Goal: Task Accomplishment & Management: Complete application form

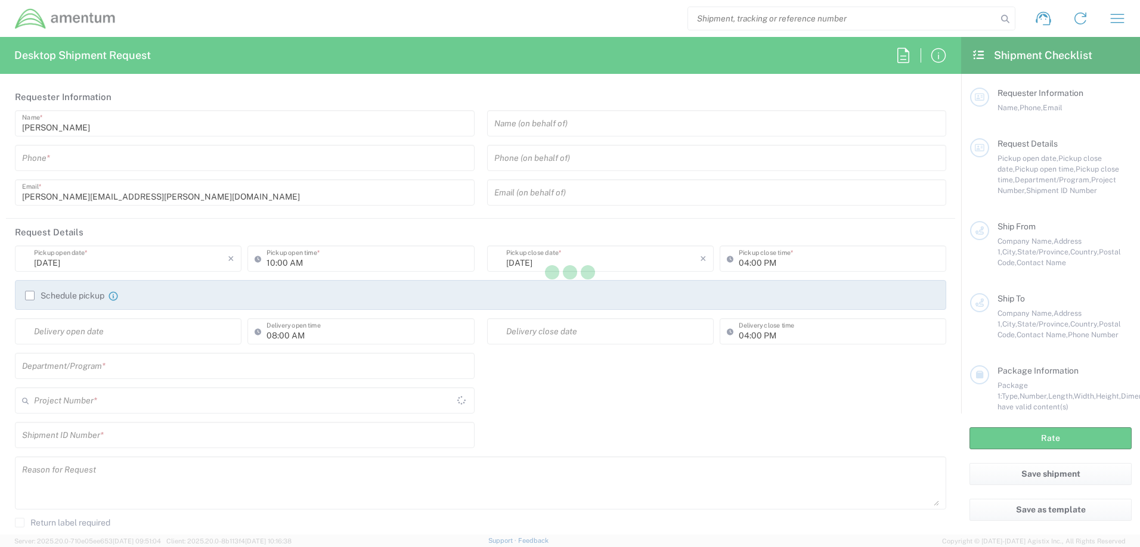
type input "United States"
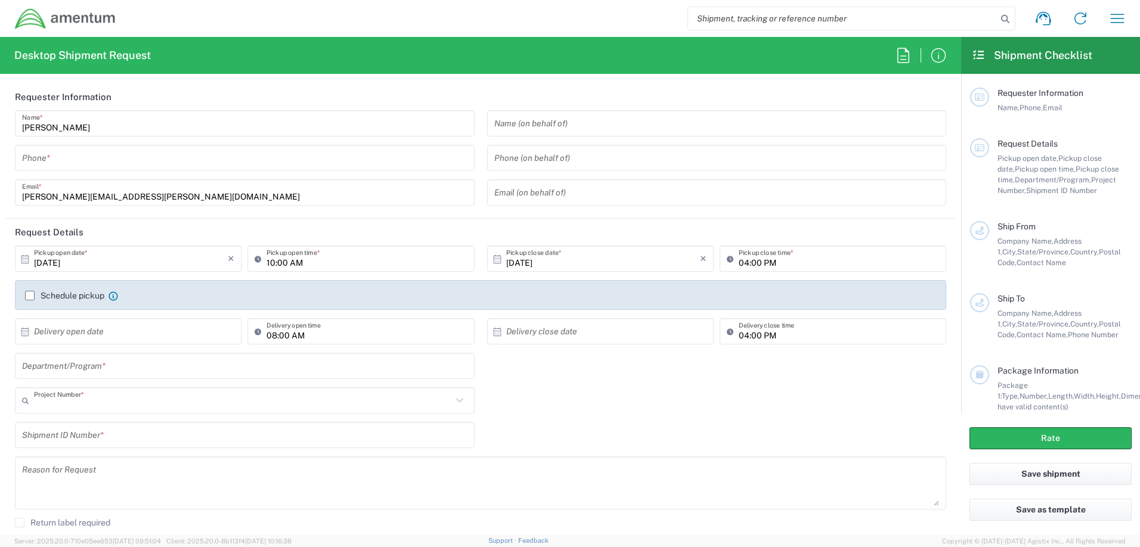
type input "AUTEC"
click at [64, 366] on input "text" at bounding box center [245, 366] width 446 height 21
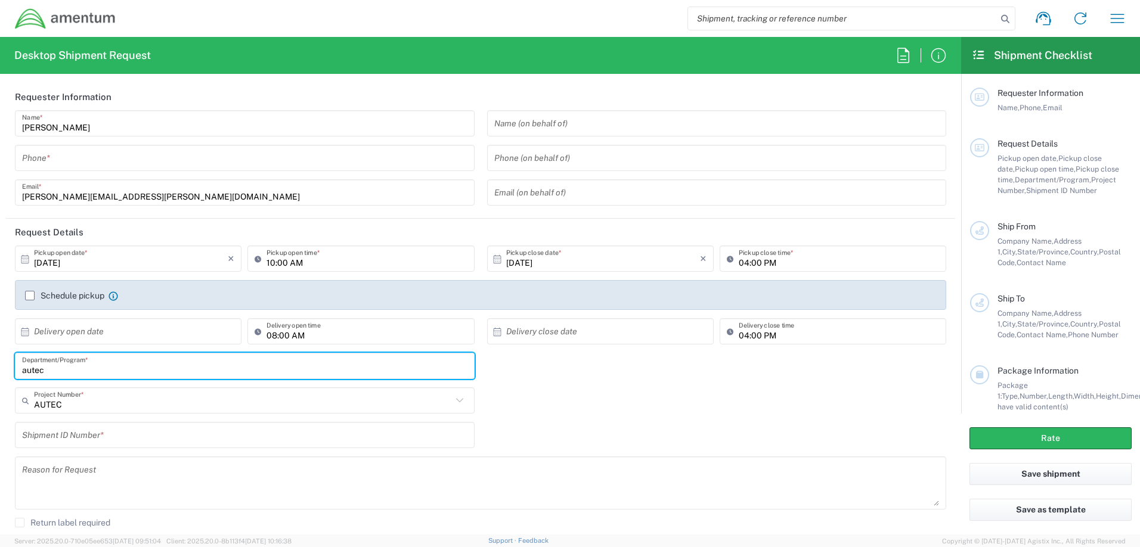
type input "autec"
click at [132, 410] on input "text" at bounding box center [243, 401] width 418 height 21
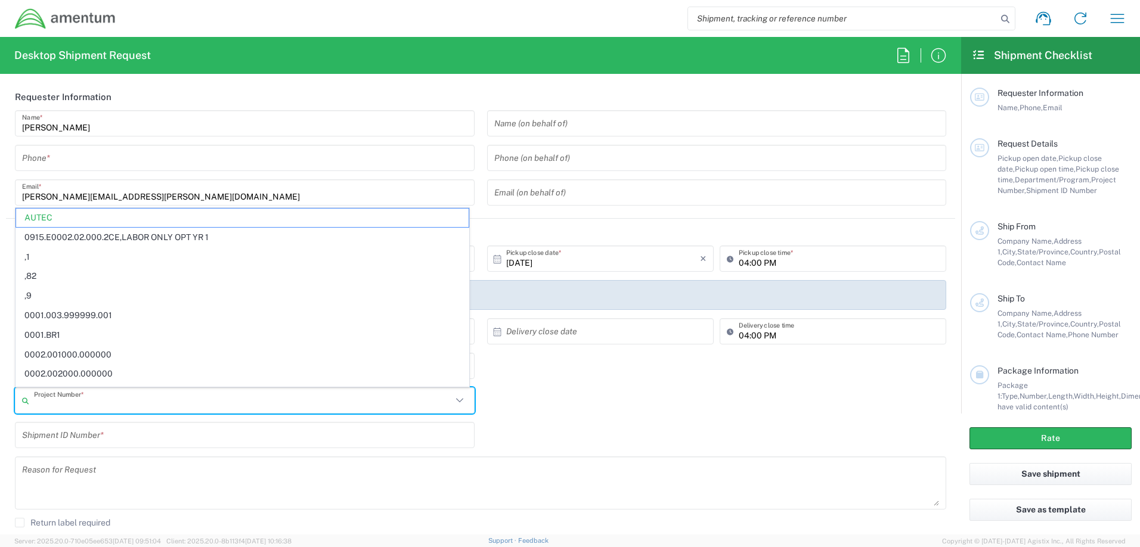
click at [294, 134] on input "Patrick Ostrander" at bounding box center [245, 123] width 446 height 21
type input "AUTEC"
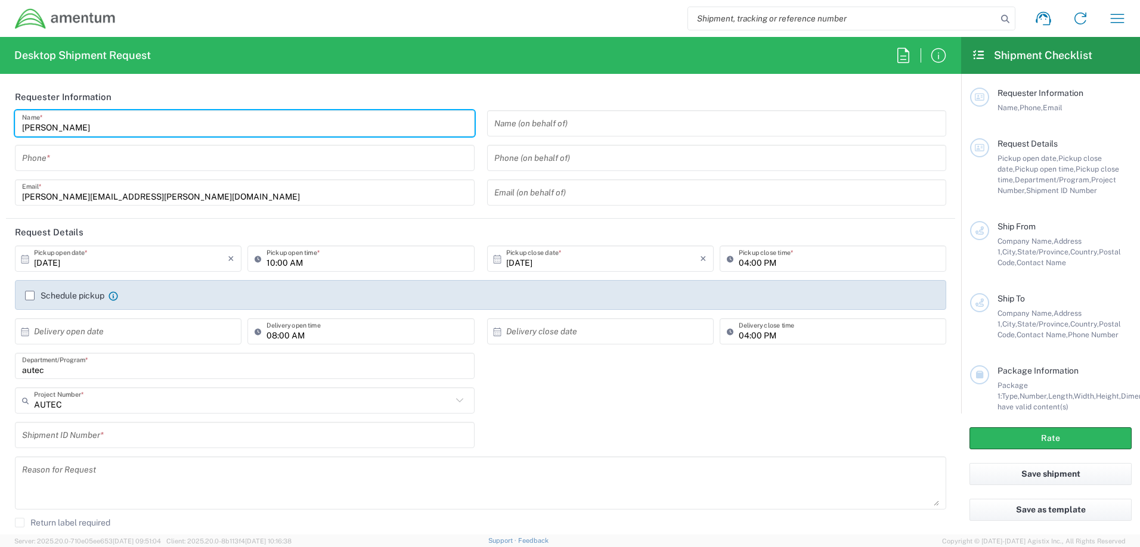
scroll to position [60, 0]
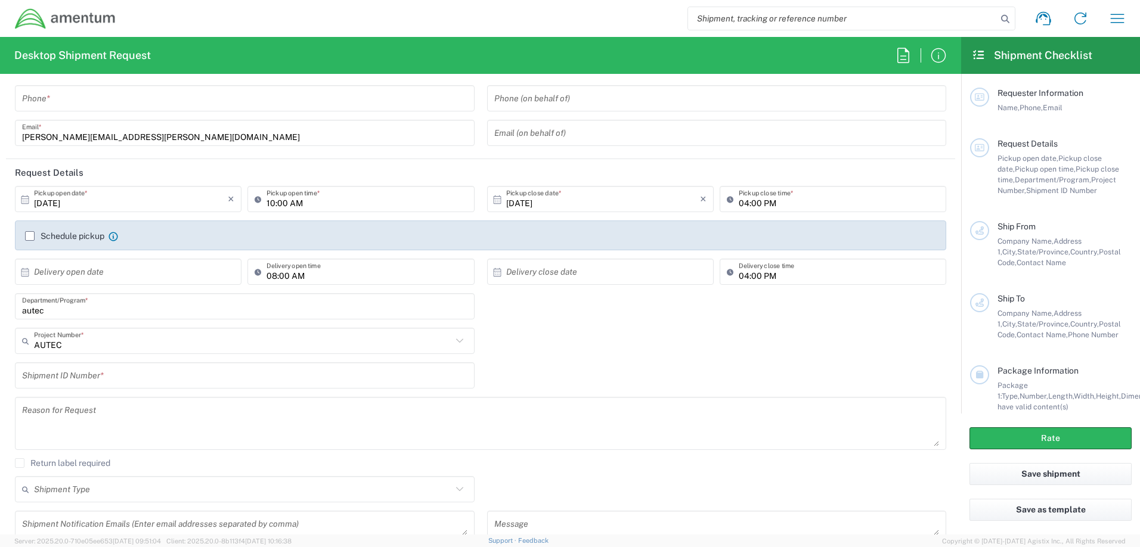
click at [142, 379] on input "text" at bounding box center [245, 376] width 446 height 21
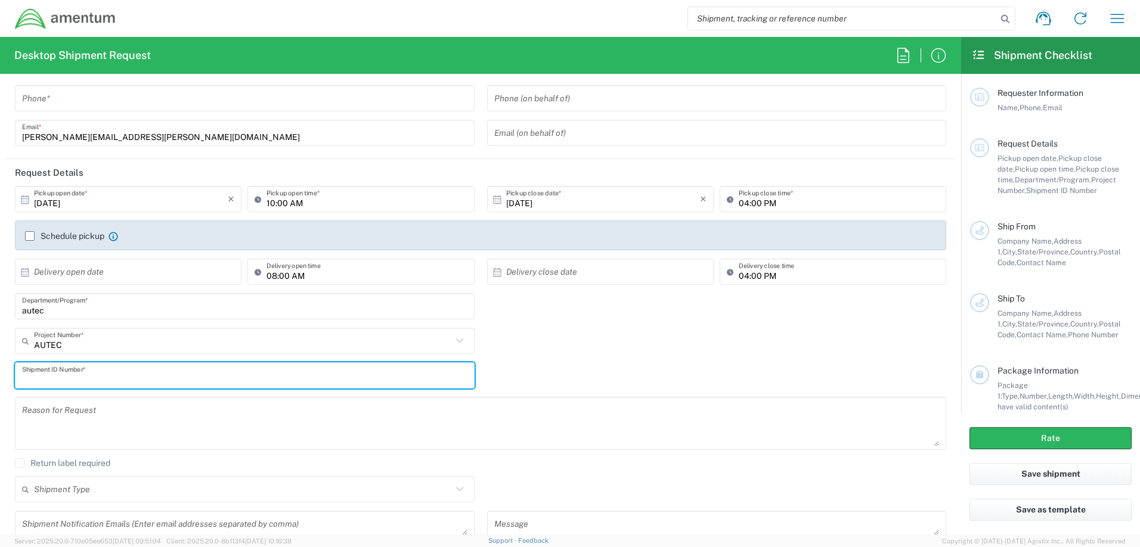
click at [85, 342] on input "text" at bounding box center [243, 341] width 418 height 21
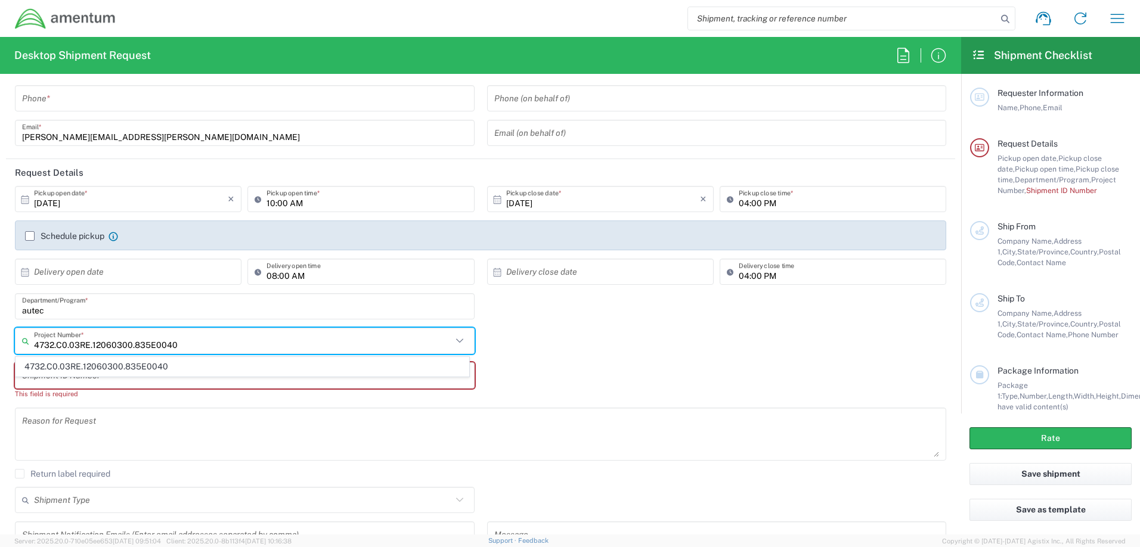
click at [209, 345] on input "4732.C0.03RE.12060300.835E0040" at bounding box center [243, 341] width 418 height 21
type input "4732.C0.03RE.12060300.835E0040"
click at [153, 370] on span "4732.C0.03RE.12060300.835E0040" at bounding box center [242, 367] width 453 height 18
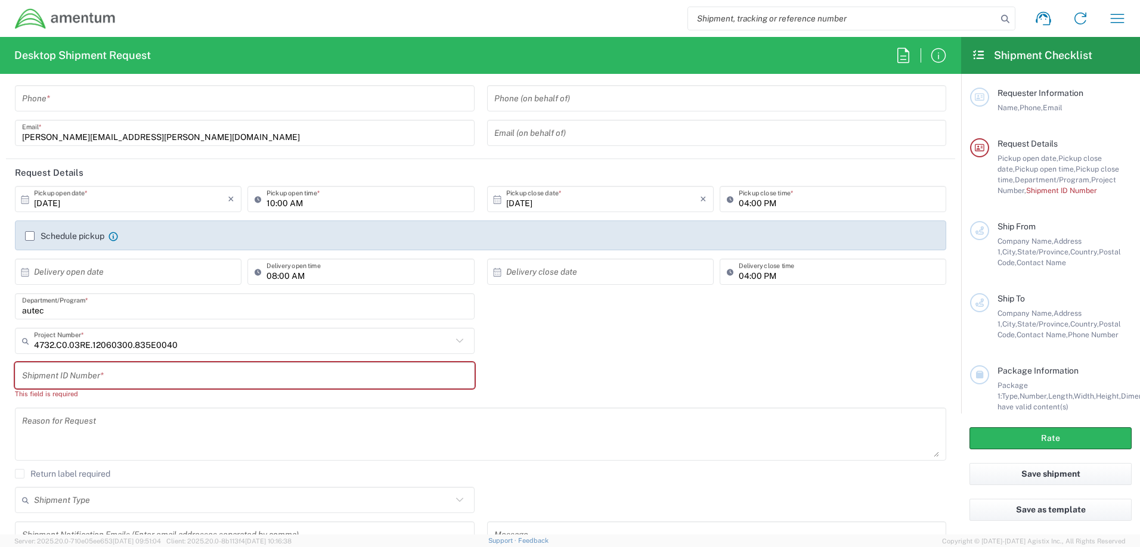
click at [136, 380] on input "text" at bounding box center [245, 376] width 446 height 21
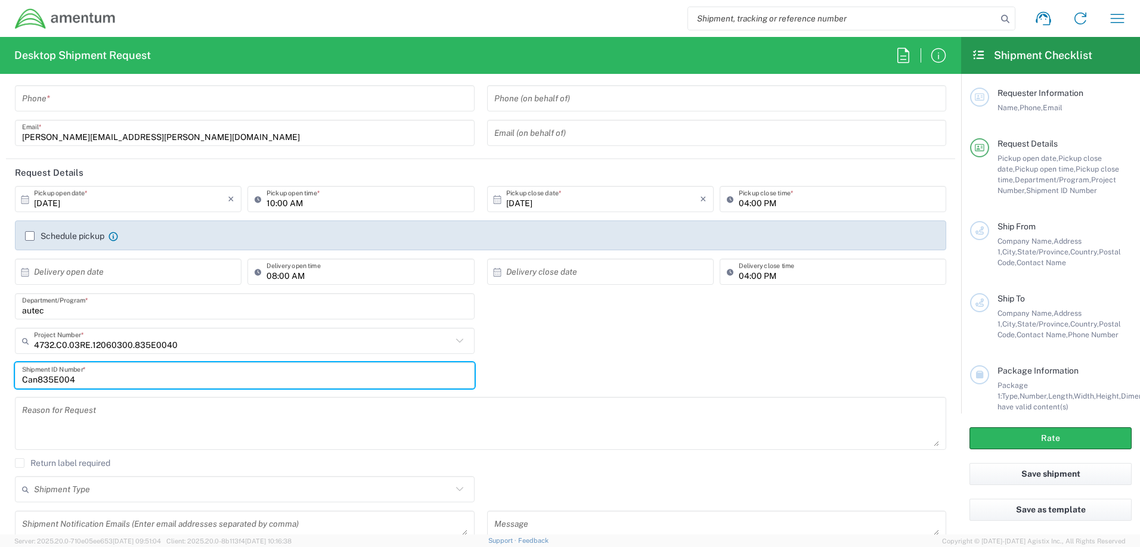
type input "Can835E004"
click at [89, 106] on input "tel" at bounding box center [245, 98] width 446 height 21
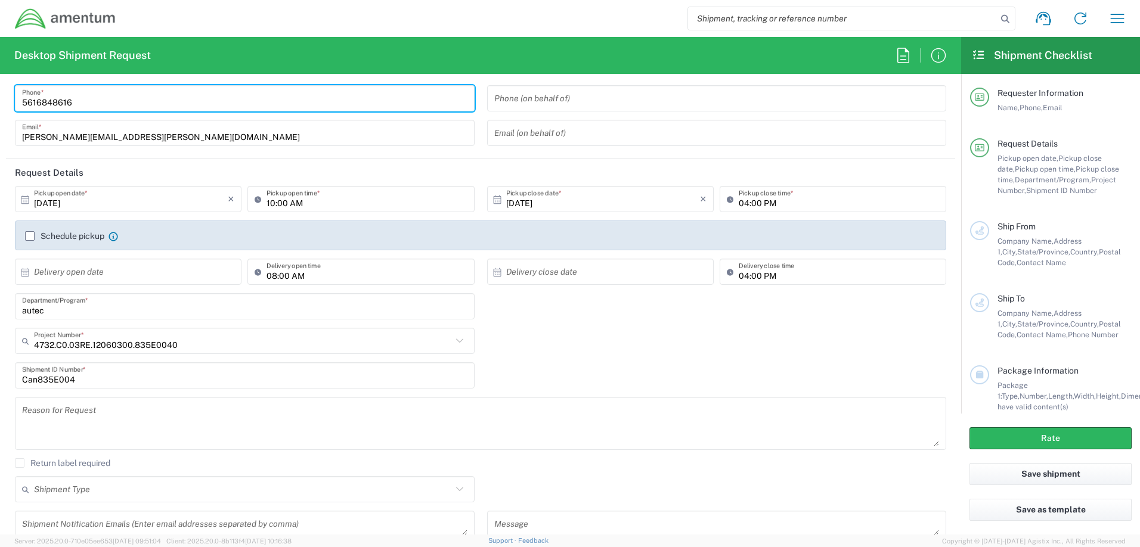
scroll to position [0, 0]
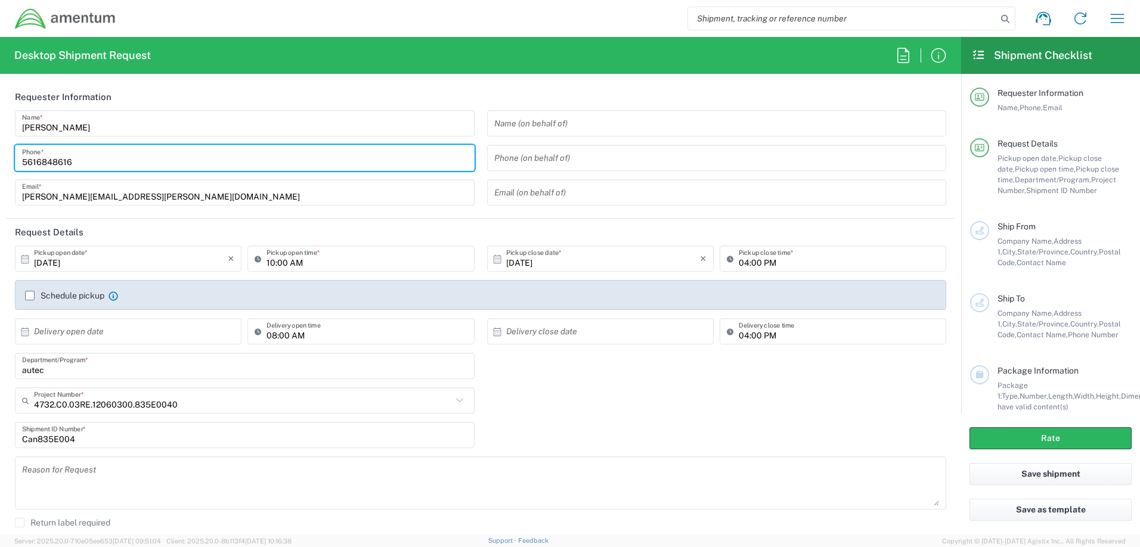
type input "5616848616"
click at [524, 130] on input "text" at bounding box center [717, 123] width 446 height 21
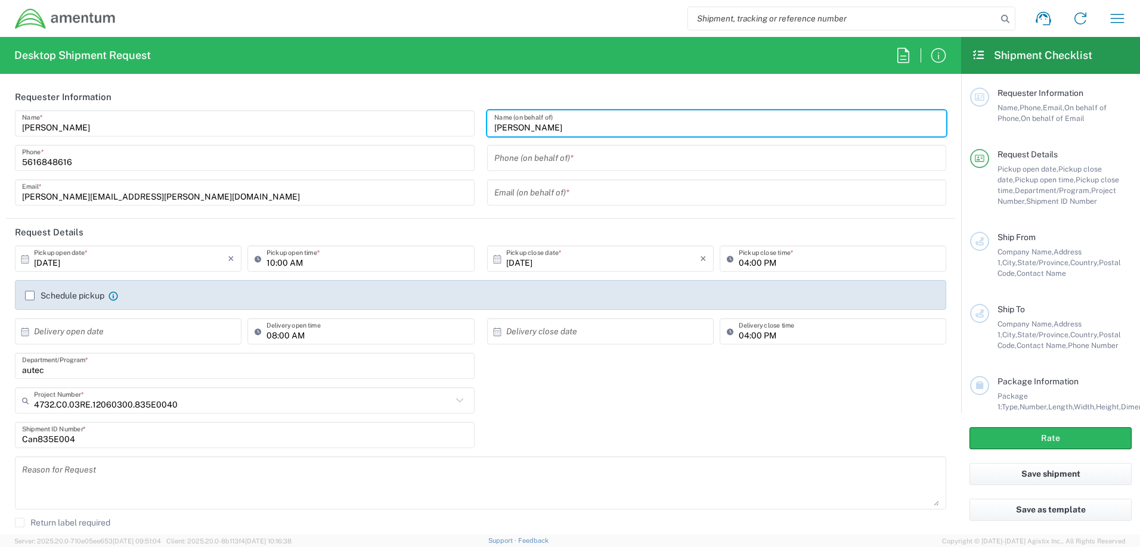
click at [518, 165] on input "tel" at bounding box center [717, 158] width 446 height 21
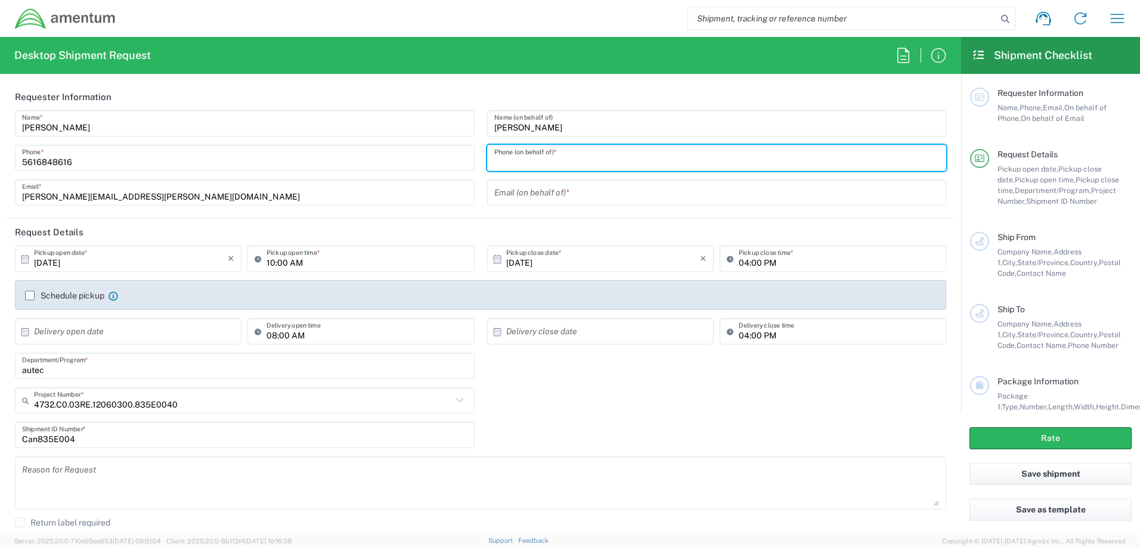
click at [540, 125] on input "jOHN pEREX" at bounding box center [717, 123] width 446 height 21
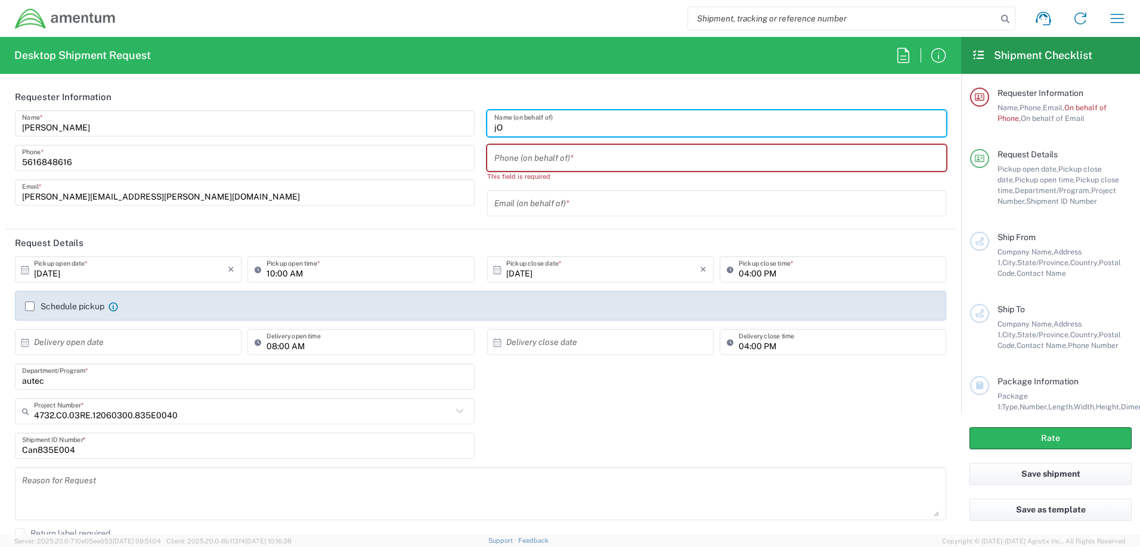
type input "j"
type input "JOHN PEREZ"
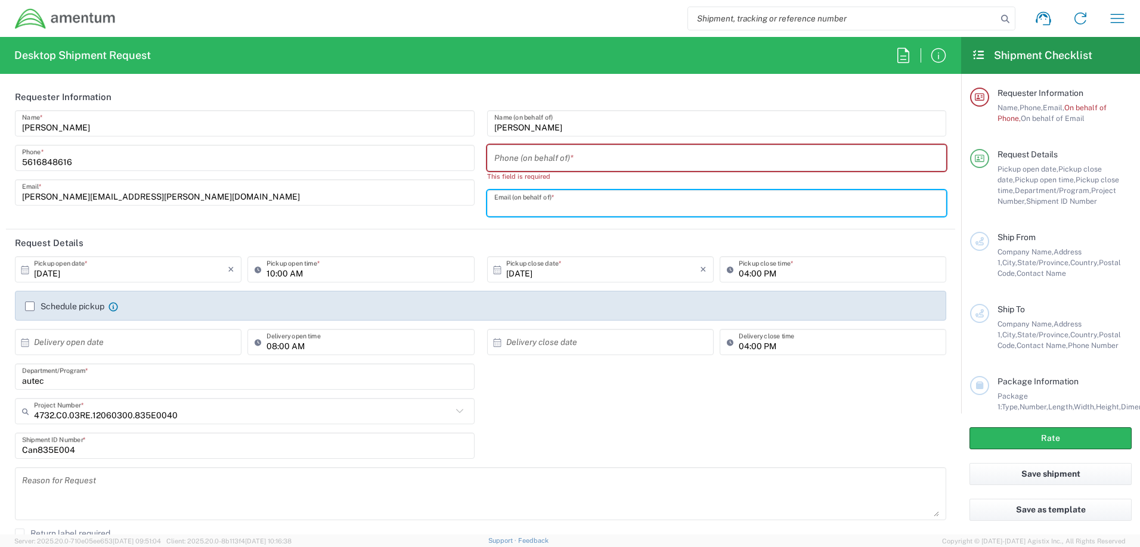
paste input "Perez, John I CTR USN NUWC DET AUTEC PB FL (USA)"
type input "Perez, John I CTR USN NUWC DET AUTEC PB FL (USA)"
drag, startPoint x: 714, startPoint y: 204, endPoint x: 403, endPoint y: 208, distance: 311.3
click at [403, 208] on div "Patrick Ostrander Name * 5616848616 Phone * patrick.a.ostrander.ctr@us.navy.mil…" at bounding box center [481, 167] width 944 height 115
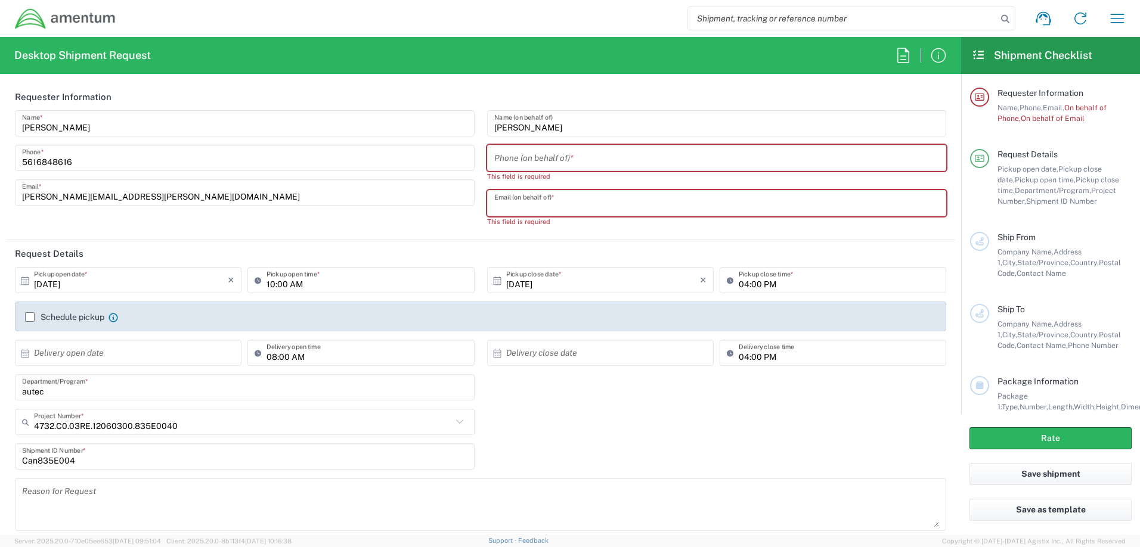
paste input "John.perez129.ctr@us.navy.mil"
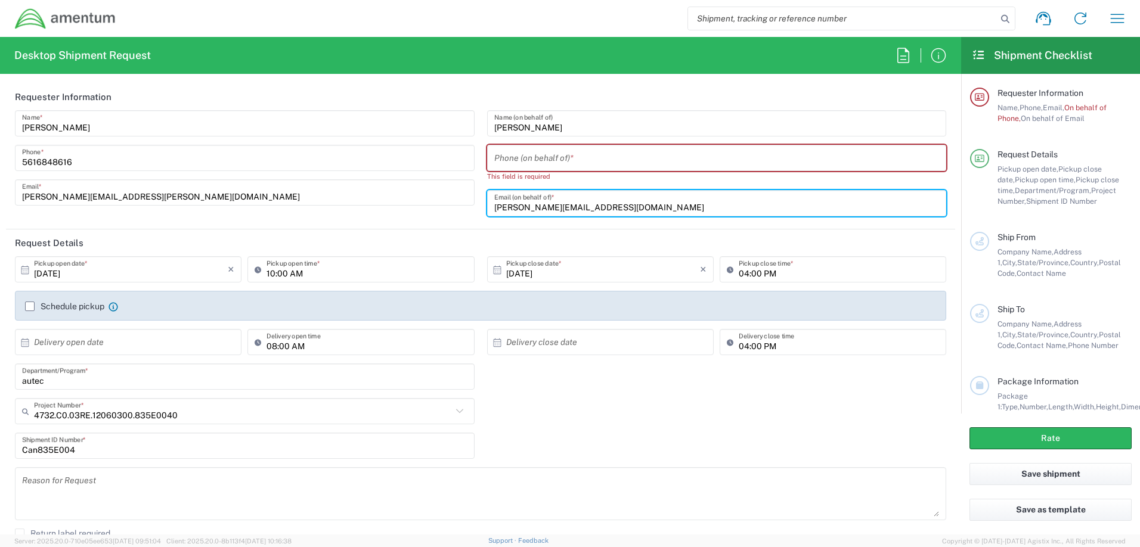
type input "John.perez129.ctr@us.navy.mil"
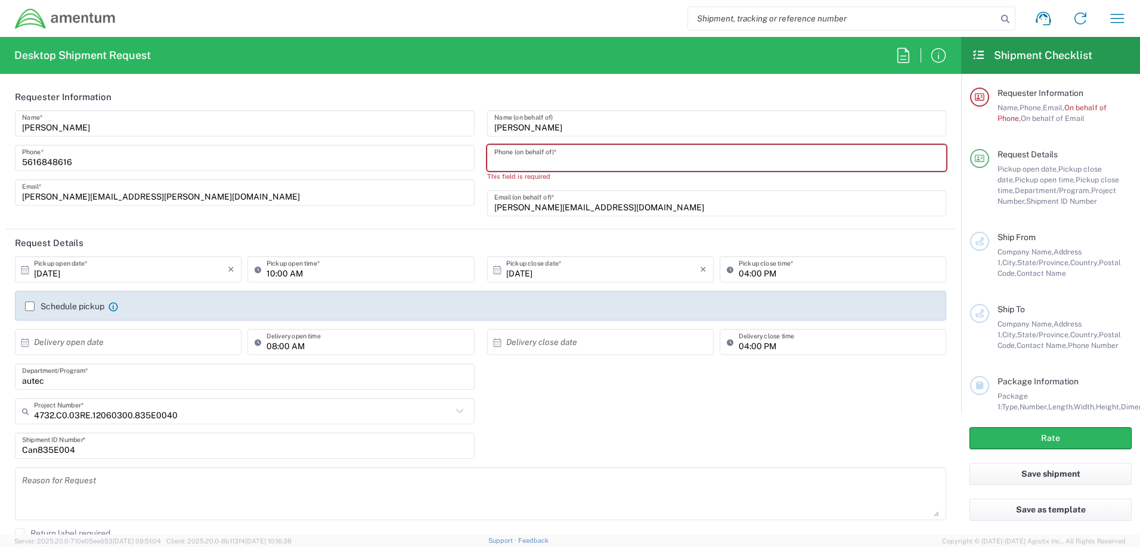
paste input "561-671-2730"
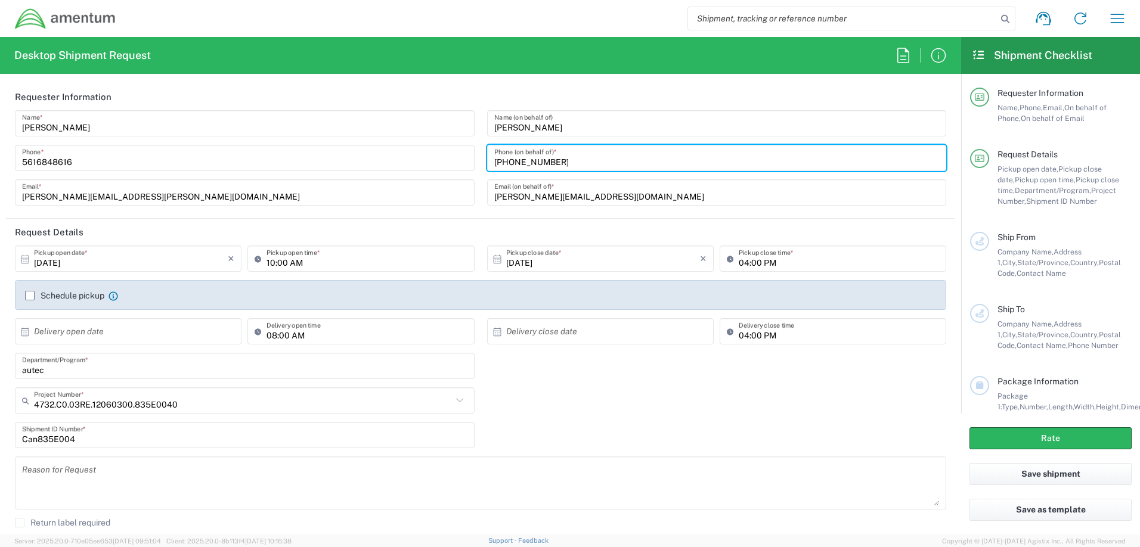
type input "561-671-2730"
click at [27, 293] on label "Schedule pickup" at bounding box center [64, 296] width 79 height 10
click at [30, 296] on input "Schedule pickup" at bounding box center [30, 296] width 0 height 0
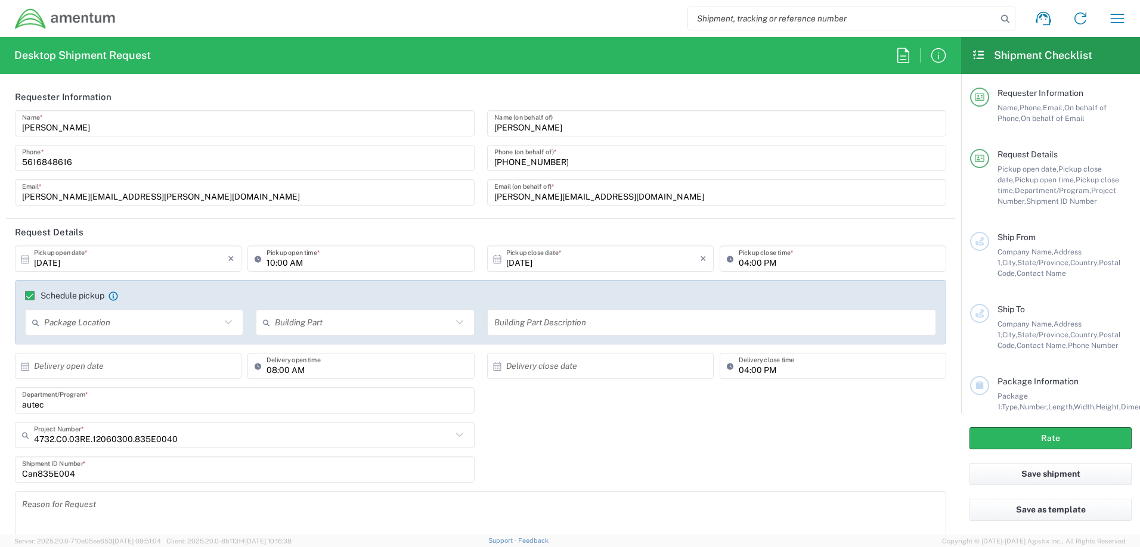
click at [299, 264] on input "10:00 AM" at bounding box center [367, 259] width 200 height 21
type input "1"
type input "12:00 PM"
click at [879, 264] on input "04:00 PM" at bounding box center [839, 259] width 200 height 21
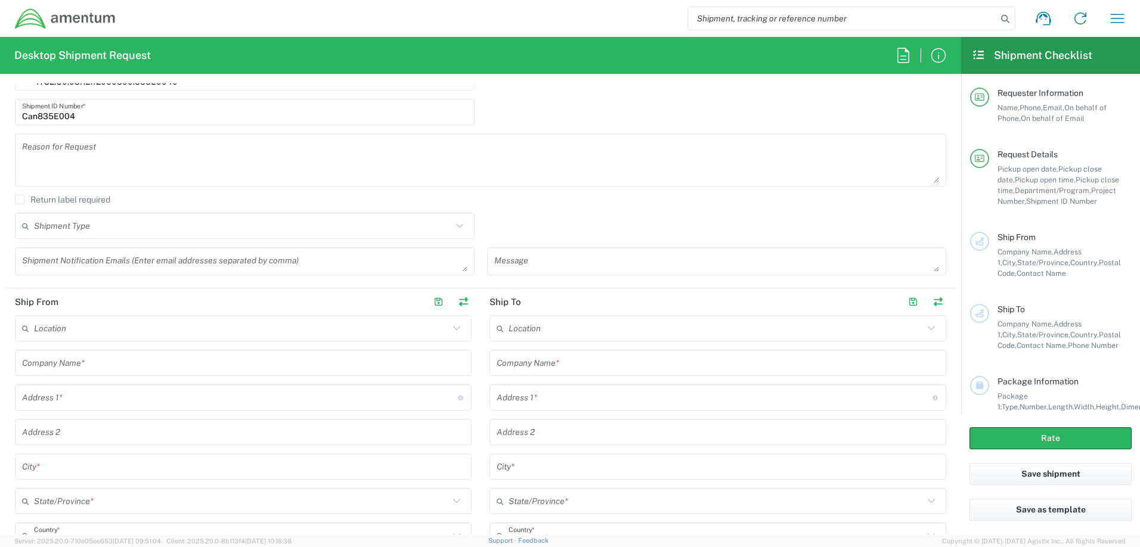
scroll to position [537, 0]
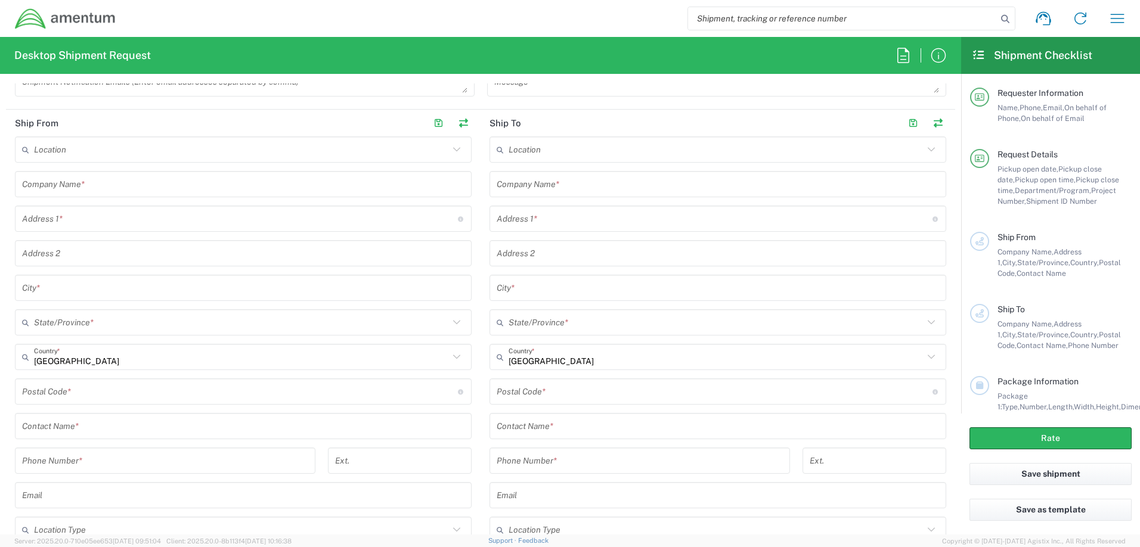
click at [126, 151] on input "text" at bounding box center [241, 150] width 415 height 21
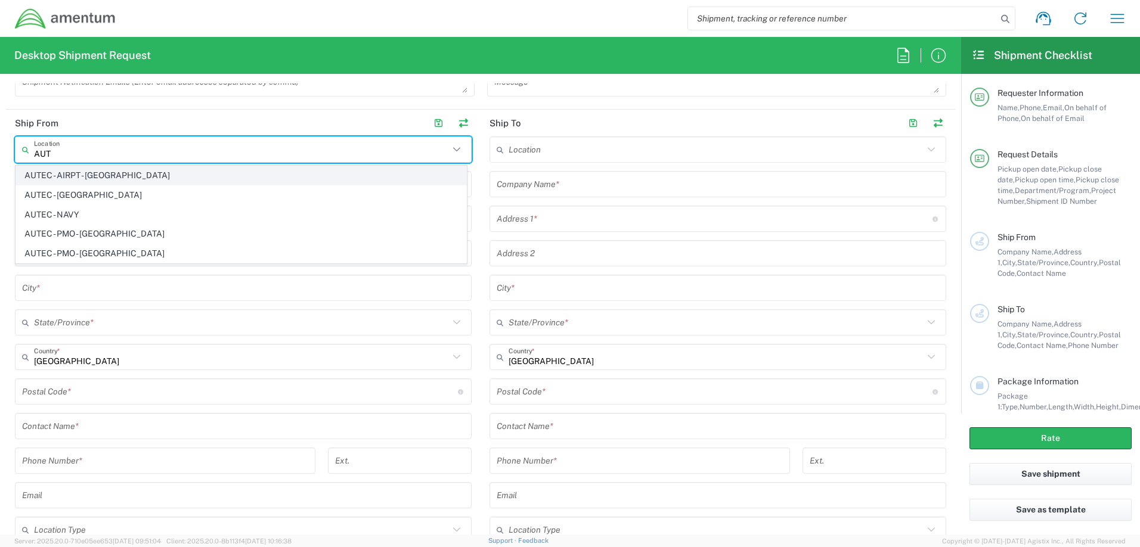
click at [135, 173] on span "AUTEC - AIRPT - West Palm Beach" at bounding box center [241, 175] width 450 height 18
type input "AUTEC - AIRPT - West Palm Beach"
type input "Amentum Services, Inc."
type input "1624 Perimeter Rd"
type input "AUTEC Air Terminal"
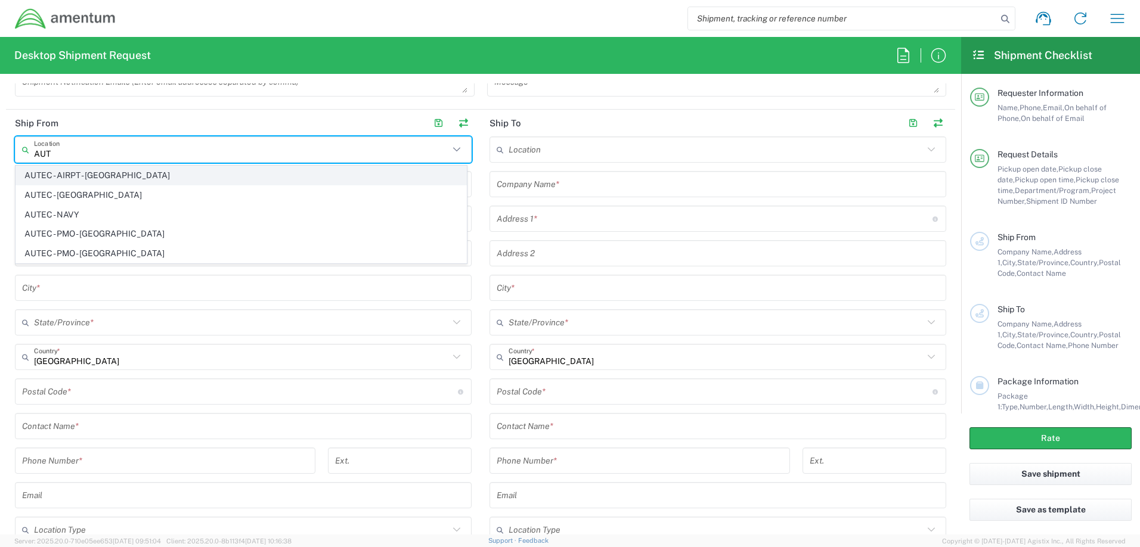
type input "West Palm Beach"
type input "Florida"
type input "33406"
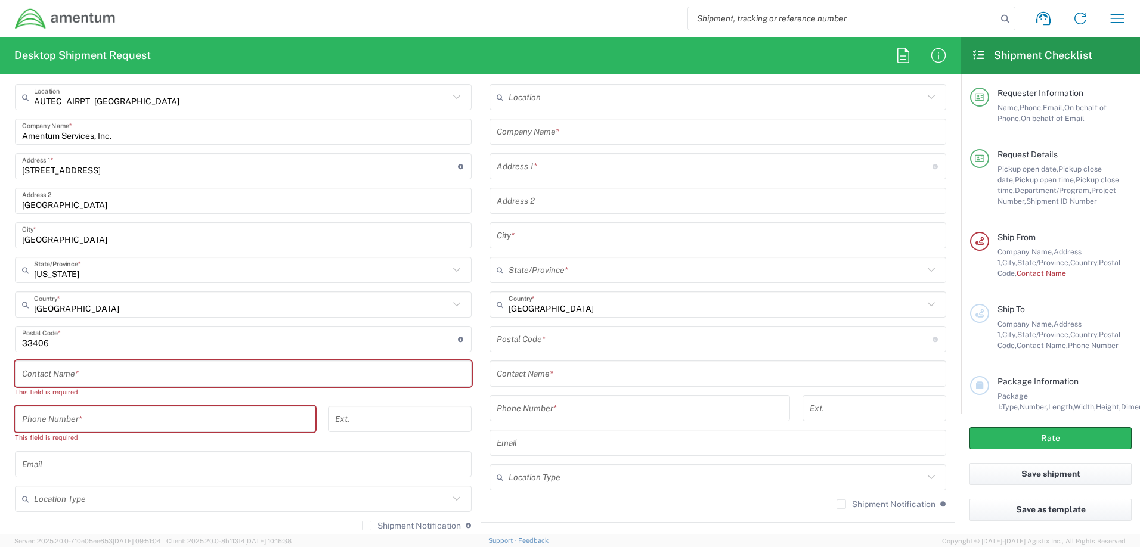
scroll to position [715, 0]
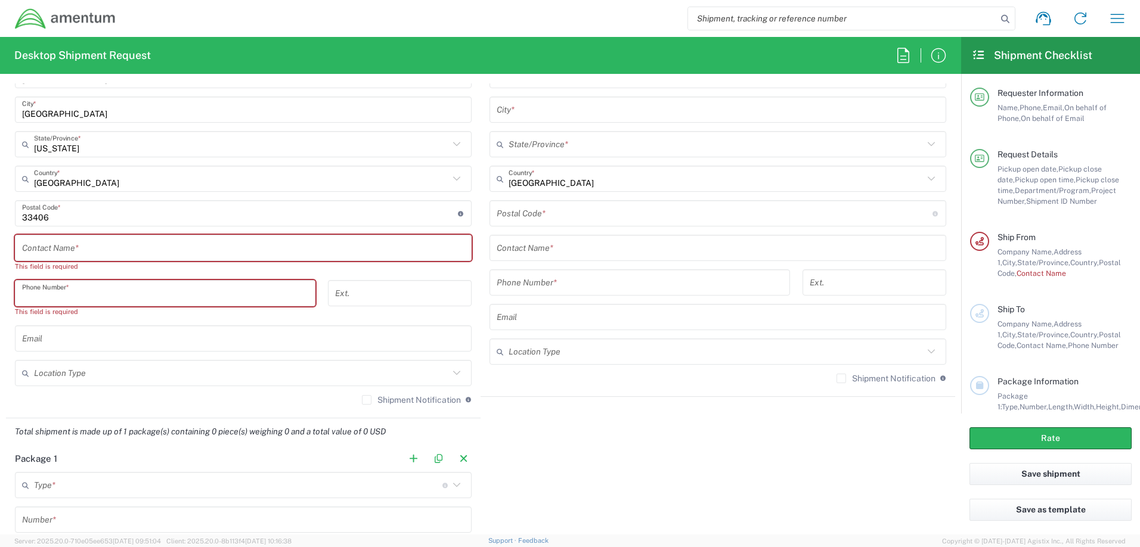
paste input "561-671-2730"
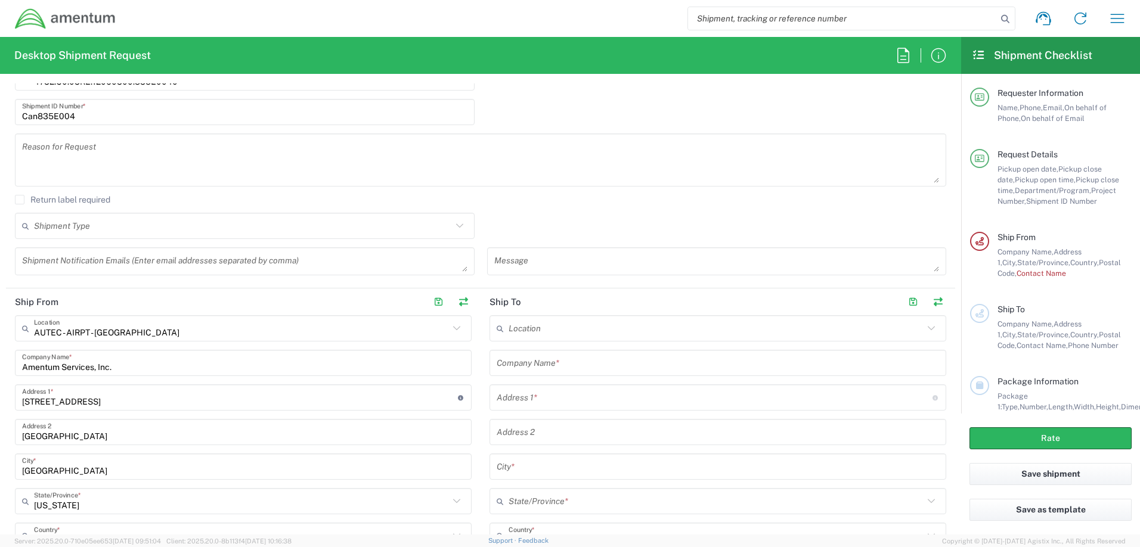
scroll to position [0, 0]
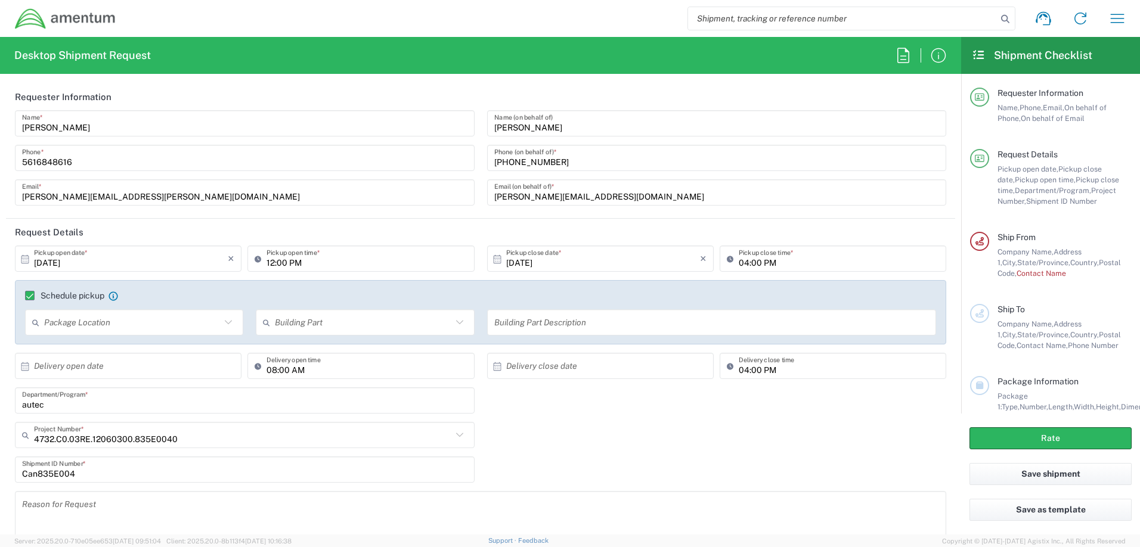
type input "561-671-2730"
drag, startPoint x: 553, startPoint y: 131, endPoint x: 462, endPoint y: 128, distance: 91.3
click at [462, 128] on div "Patrick Ostrander Name * 5616848616 Phone * patrick.a.ostrander.ctr@us.navy.mil…" at bounding box center [481, 162] width 944 height 104
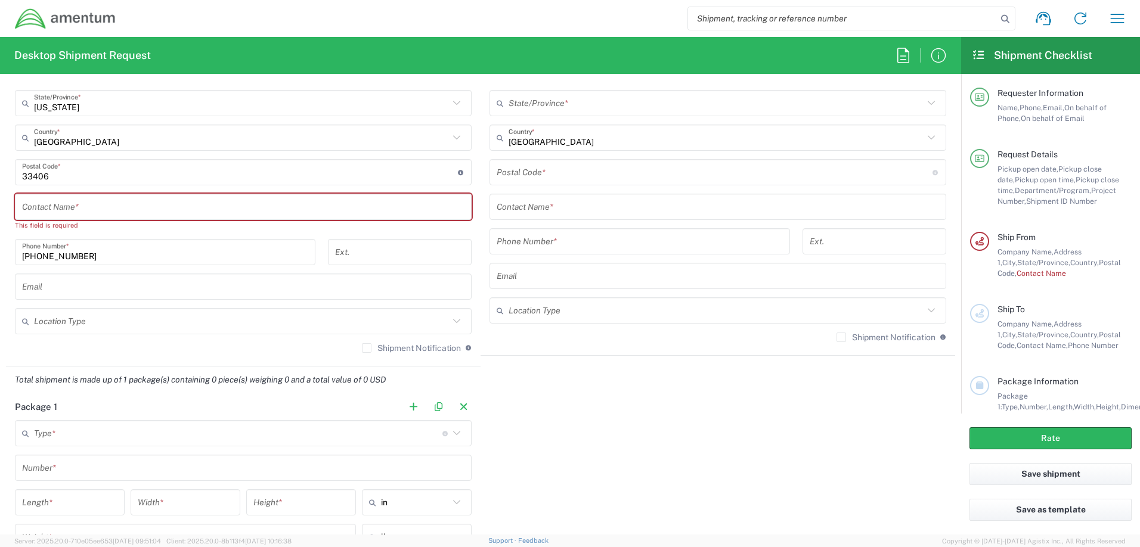
scroll to position [775, 0]
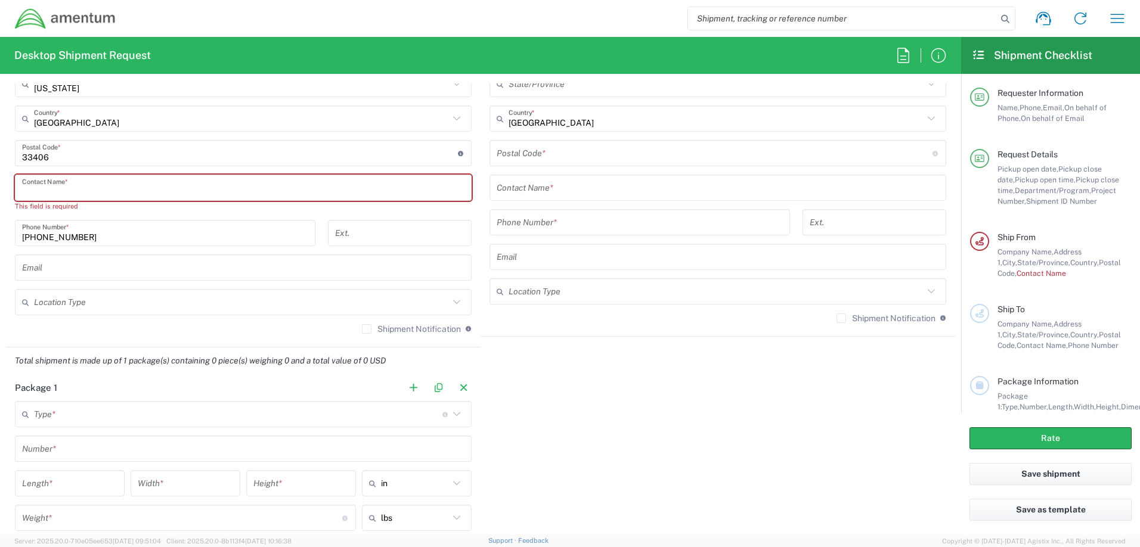
paste input "JOHN PEREZ"
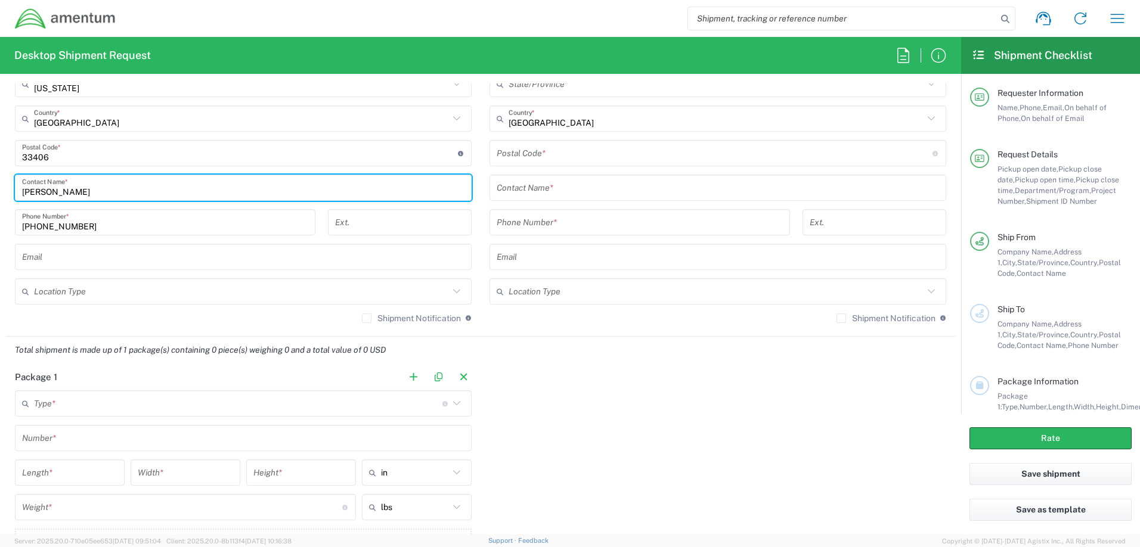
type input "JOHN PEREZ"
click at [99, 262] on input "text" at bounding box center [243, 257] width 443 height 21
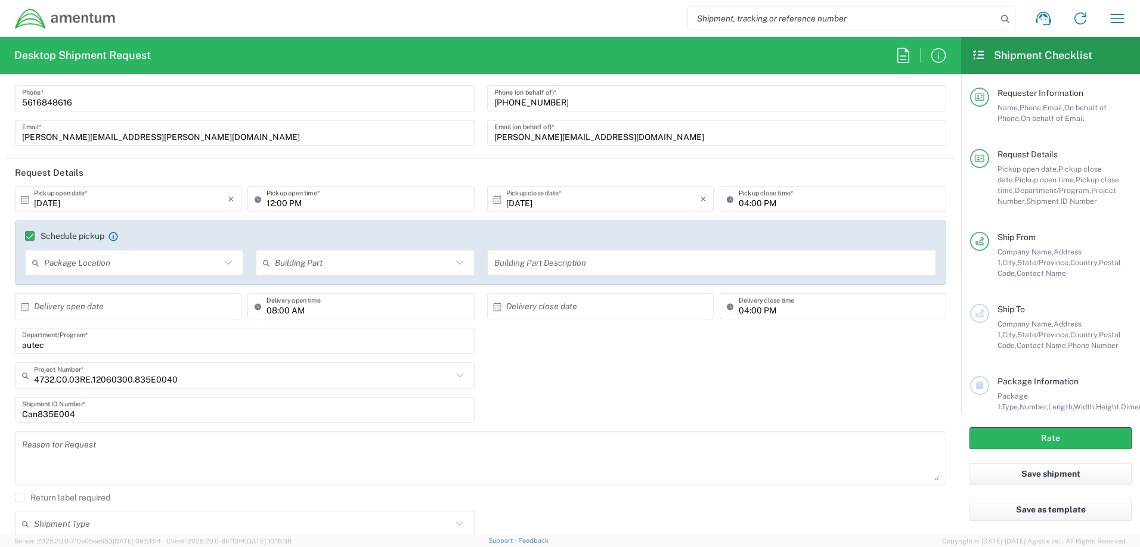
scroll to position [0, 0]
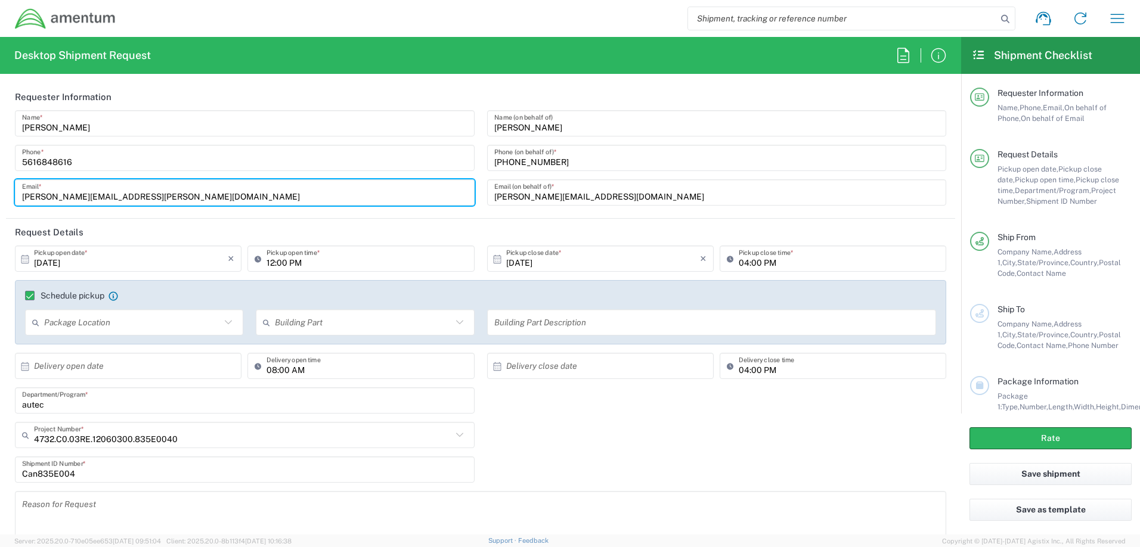
drag, startPoint x: 163, startPoint y: 193, endPoint x: 4, endPoint y: 199, distance: 159.4
click at [5, 199] on form "Requester Information Patrick Ostrander Name * 5616848616 Phone * patrick.a.ost…" at bounding box center [480, 308] width 961 height 451
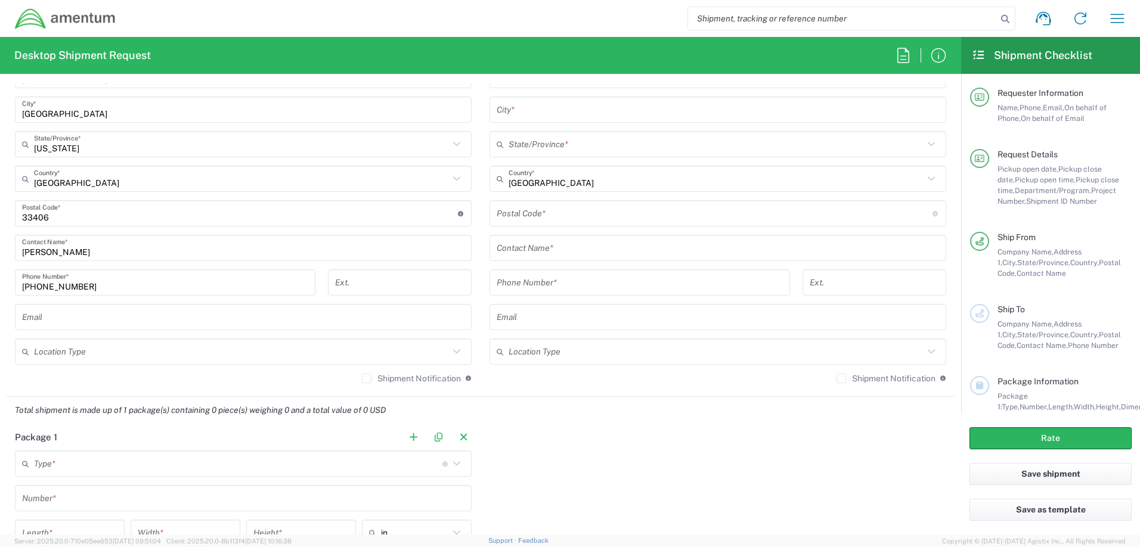
scroll to position [716, 0]
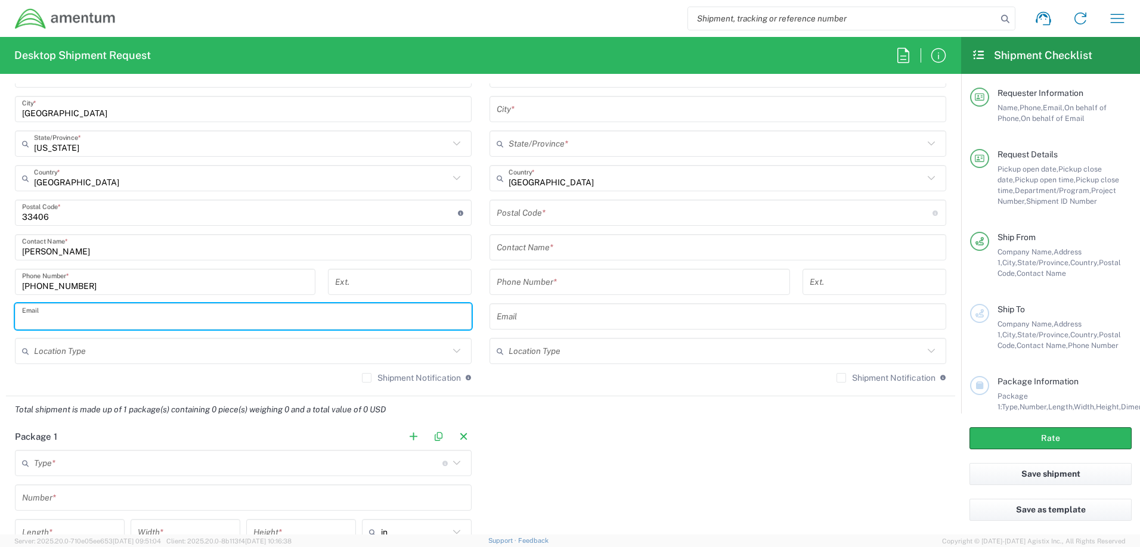
paste input "patrick.a.ostrander.ctr@us.navy.mil"
type input "patrick.a.ostrander.ctr@us.navy.mil"
click at [362, 378] on label "Shipment Notification" at bounding box center [411, 378] width 99 height 10
click at [367, 378] on input "Shipment Notification" at bounding box center [367, 378] width 0 height 0
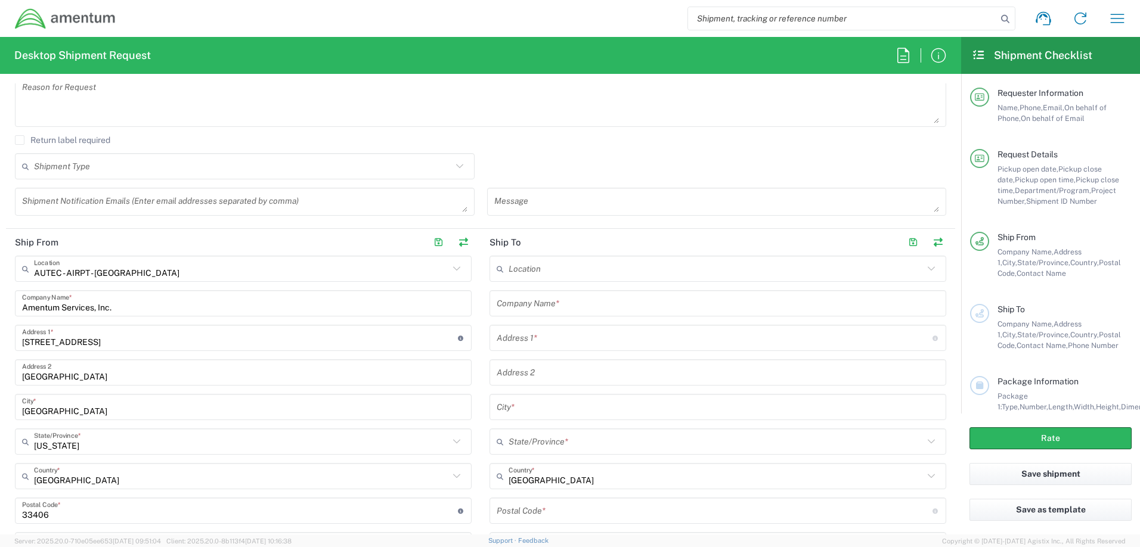
scroll to position [358, 0]
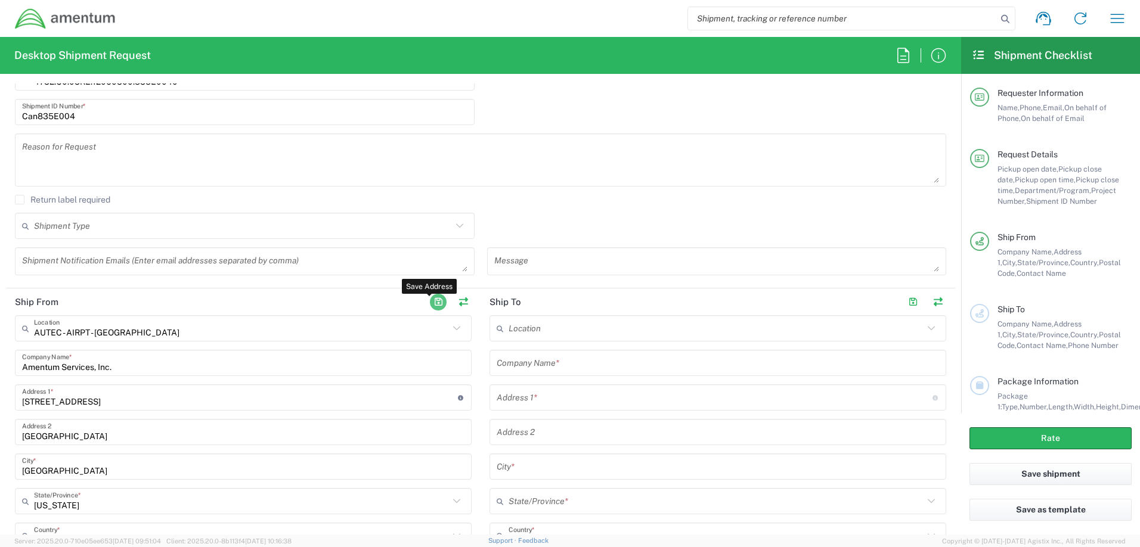
click at [437, 304] on button "button" at bounding box center [438, 302] width 17 height 17
click at [434, 302] on button "button" at bounding box center [438, 302] width 17 height 17
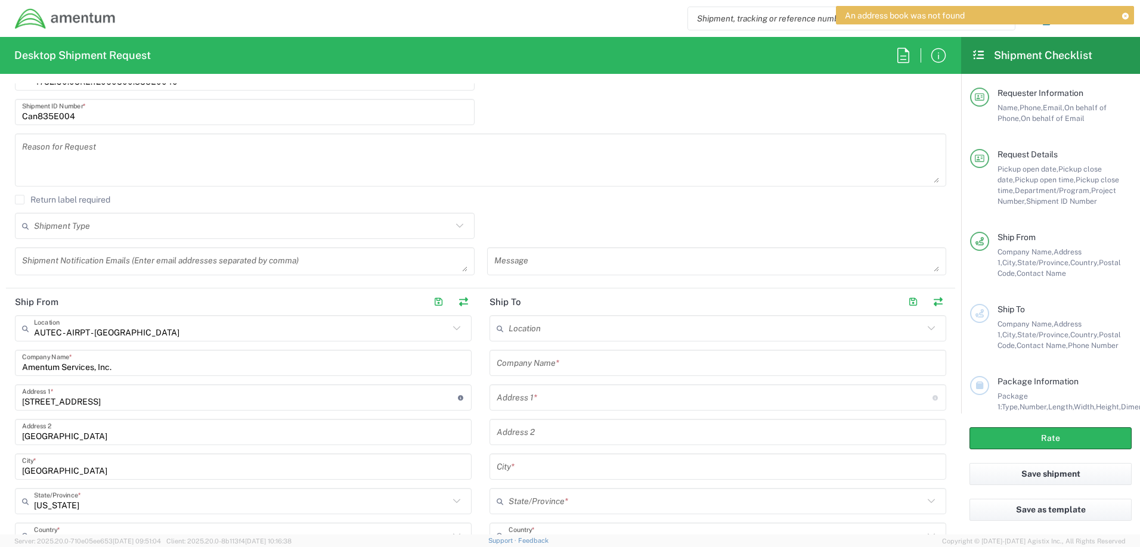
click at [1127, 14] on icon at bounding box center [1125, 16] width 8 height 7
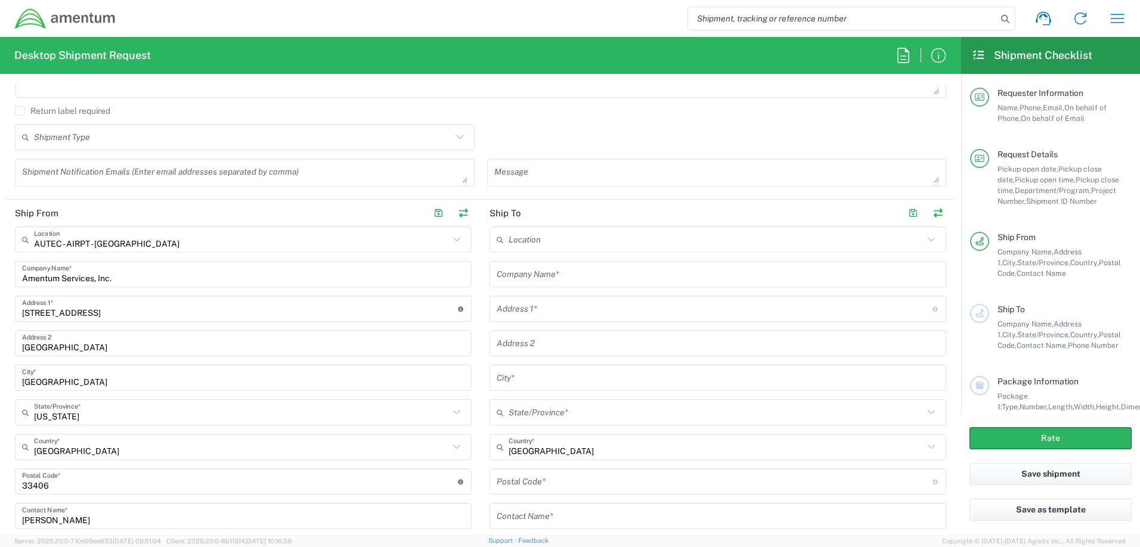
scroll to position [417, 0]
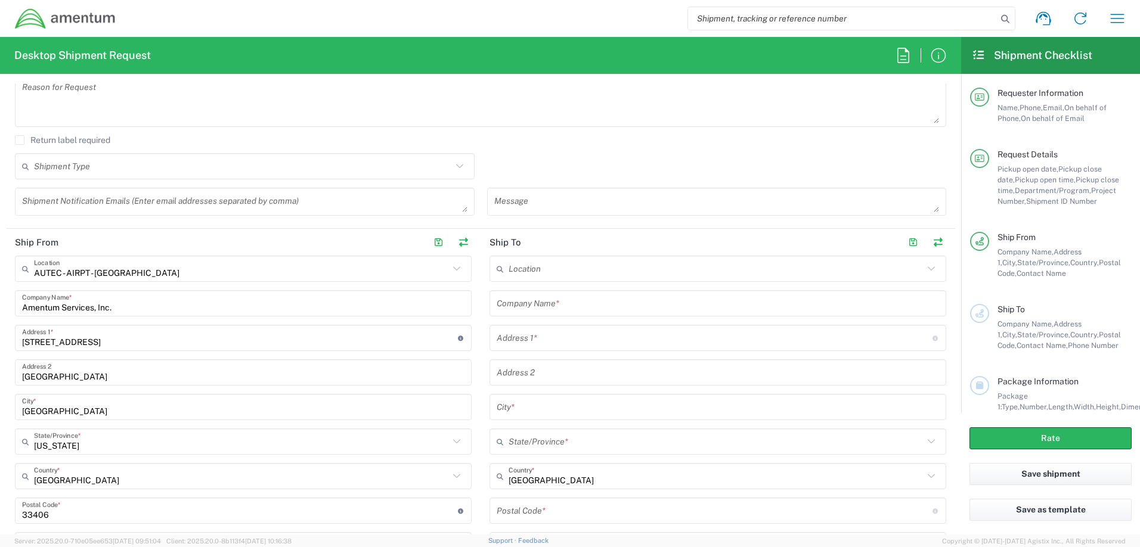
click at [597, 314] on input "text" at bounding box center [718, 303] width 443 height 21
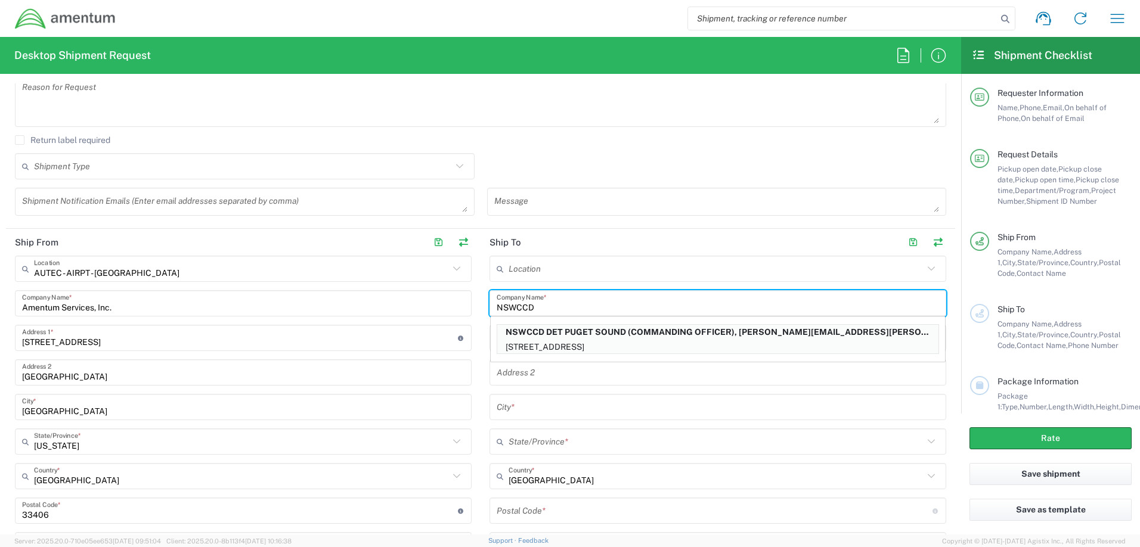
type input "NSWCCD"
click at [473, 309] on main "AUTEC - AIRPT - West Palm Beach Location AUTEC - AIRPT - West Palm Beach 1002-4…" at bounding box center [243, 473] width 475 height 434
click at [469, 353] on main "AUTEC - AIRPT - West Palm Beach Location AUTEC - AIRPT - West Palm Beach 1002-4…" at bounding box center [243, 473] width 475 height 434
click at [539, 410] on input "text" at bounding box center [718, 407] width 443 height 21
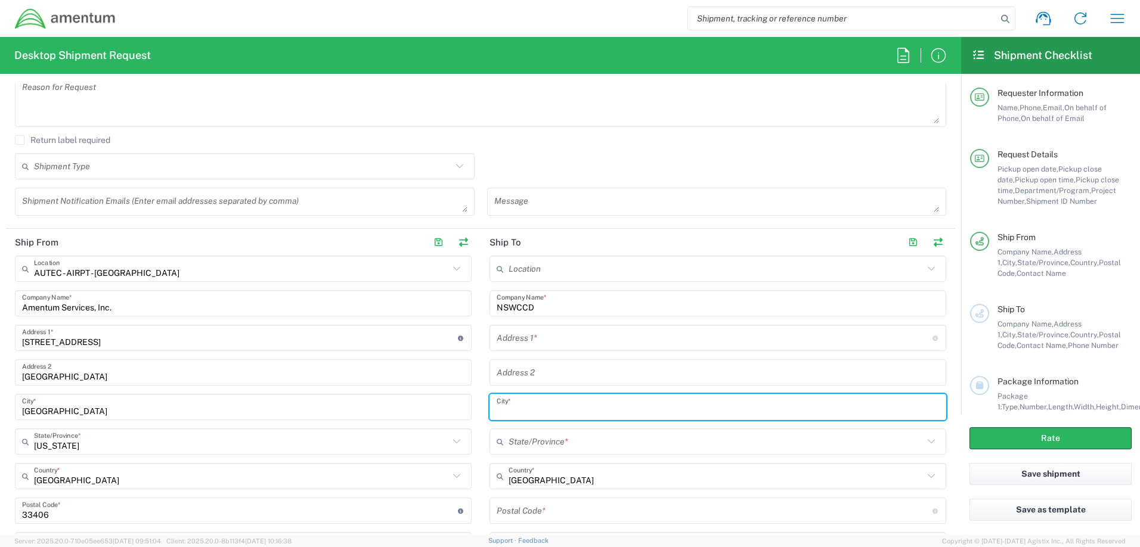
click at [536, 347] on input "text" at bounding box center [715, 338] width 436 height 21
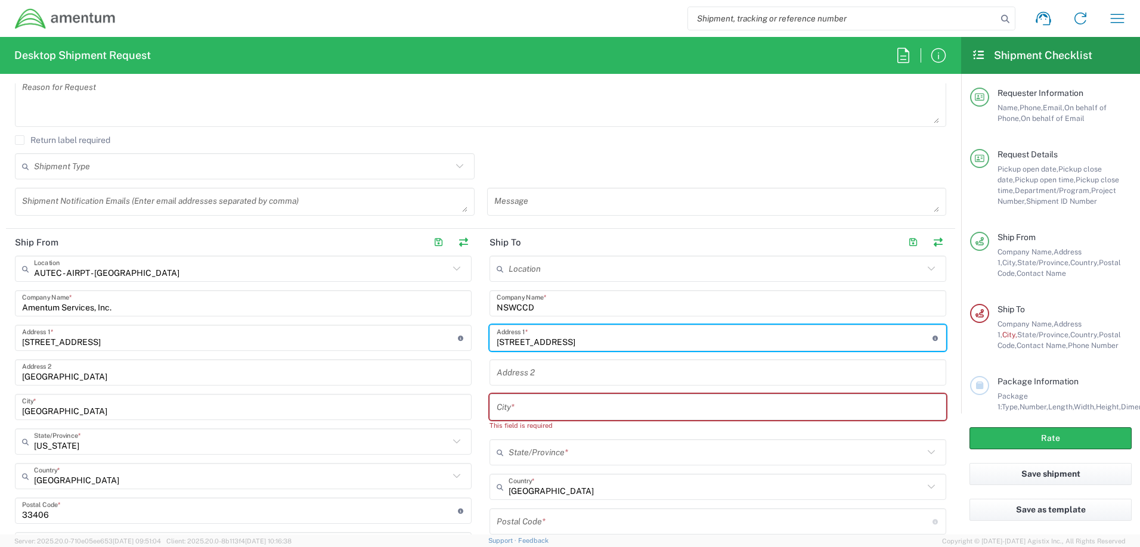
type input "9500 MacArther Blvd"
click at [549, 409] on input "text" at bounding box center [718, 407] width 443 height 21
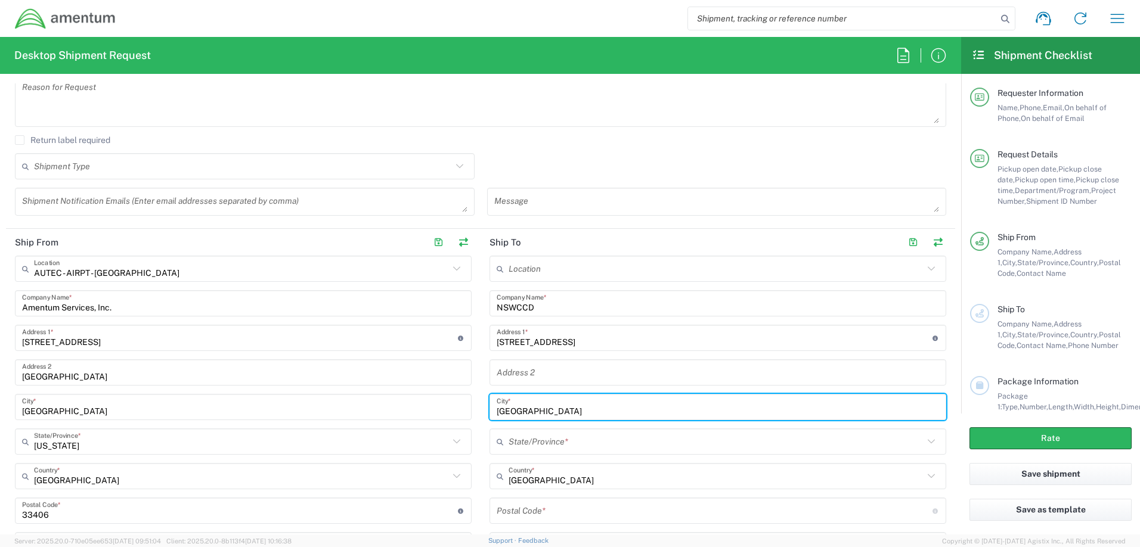
type input "West Bethesda"
click at [637, 446] on input "text" at bounding box center [716, 442] width 415 height 21
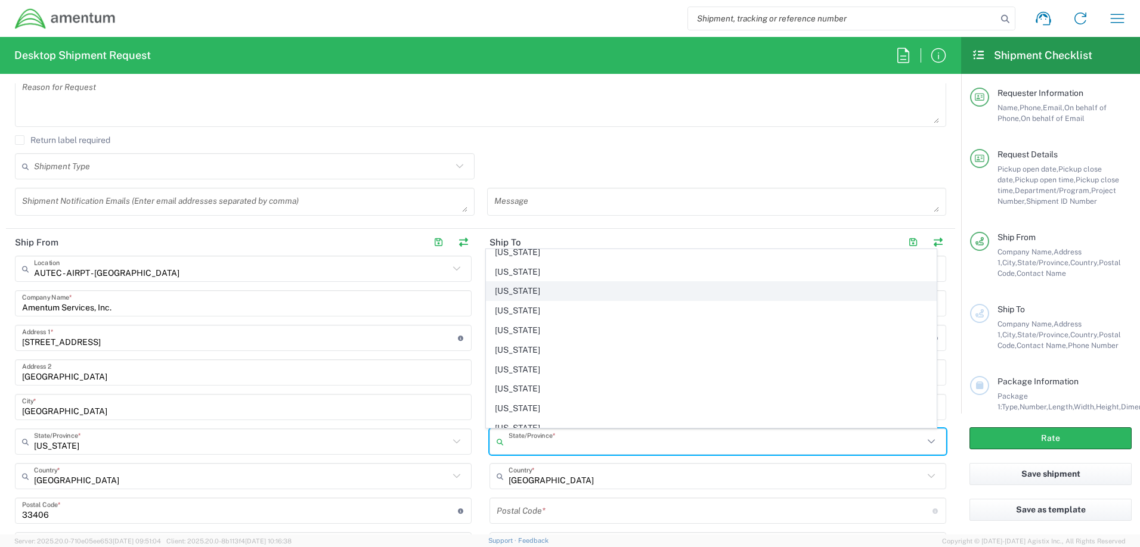
click at [565, 293] on span "Maryland" at bounding box center [712, 291] width 450 height 18
type input "Maryland"
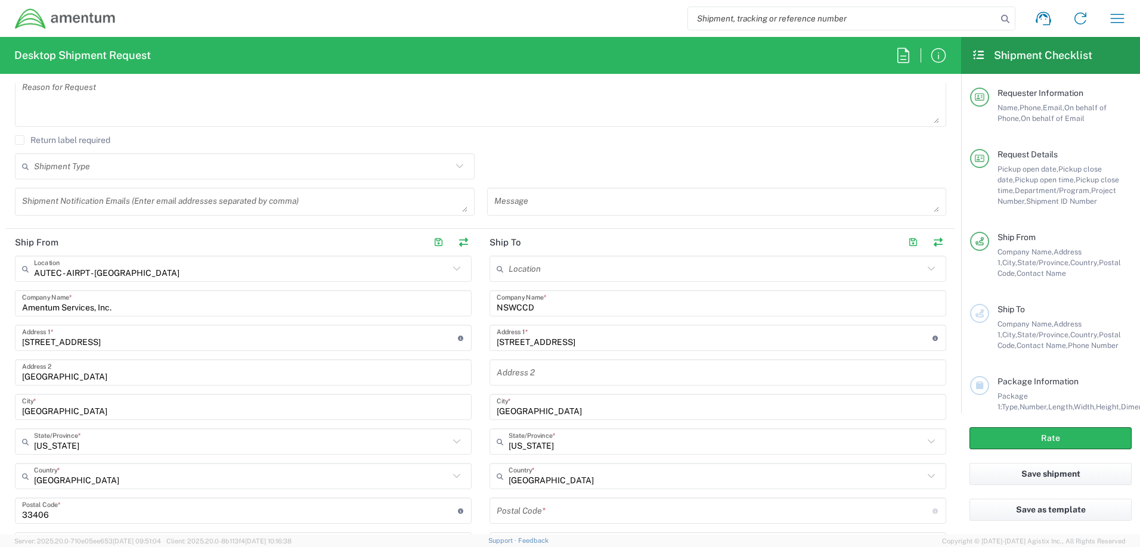
scroll to position [537, 0]
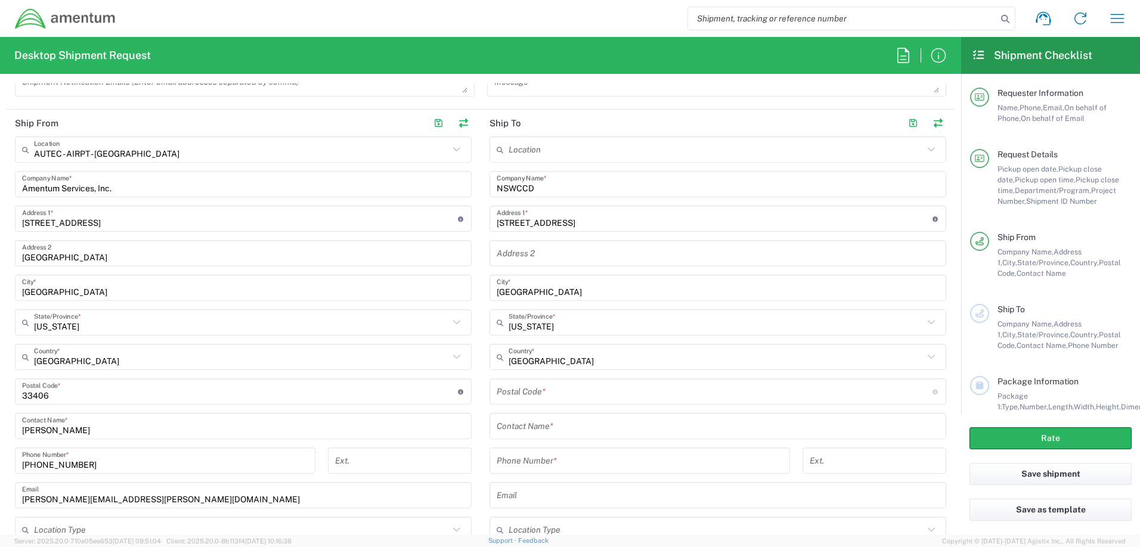
click at [577, 397] on input "undefined" at bounding box center [715, 392] width 436 height 21
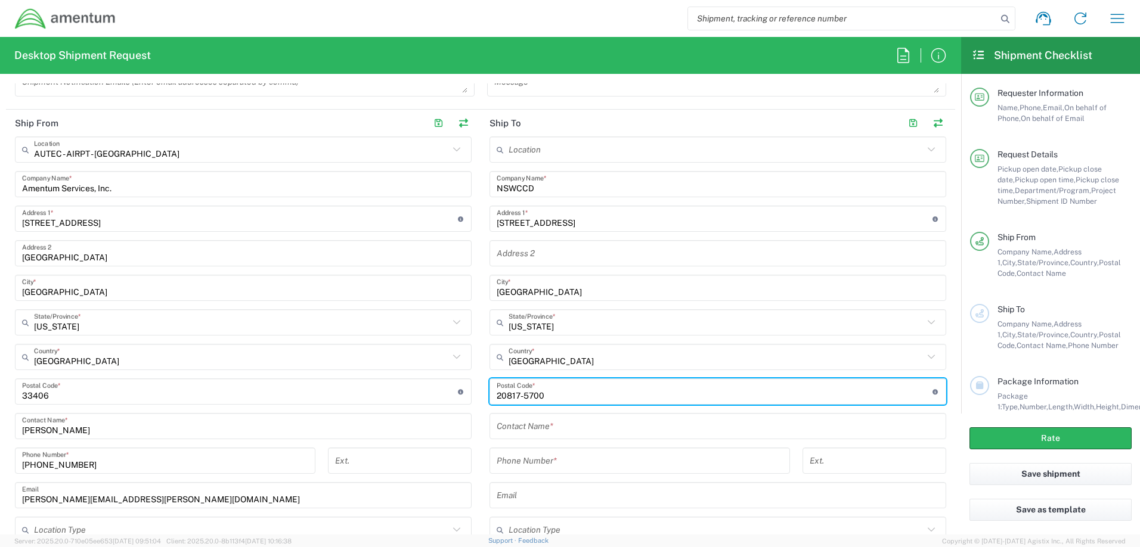
type input "20817-5700"
click at [591, 429] on input "text" at bounding box center [718, 426] width 443 height 21
